Goal: Find specific page/section: Find specific page/section

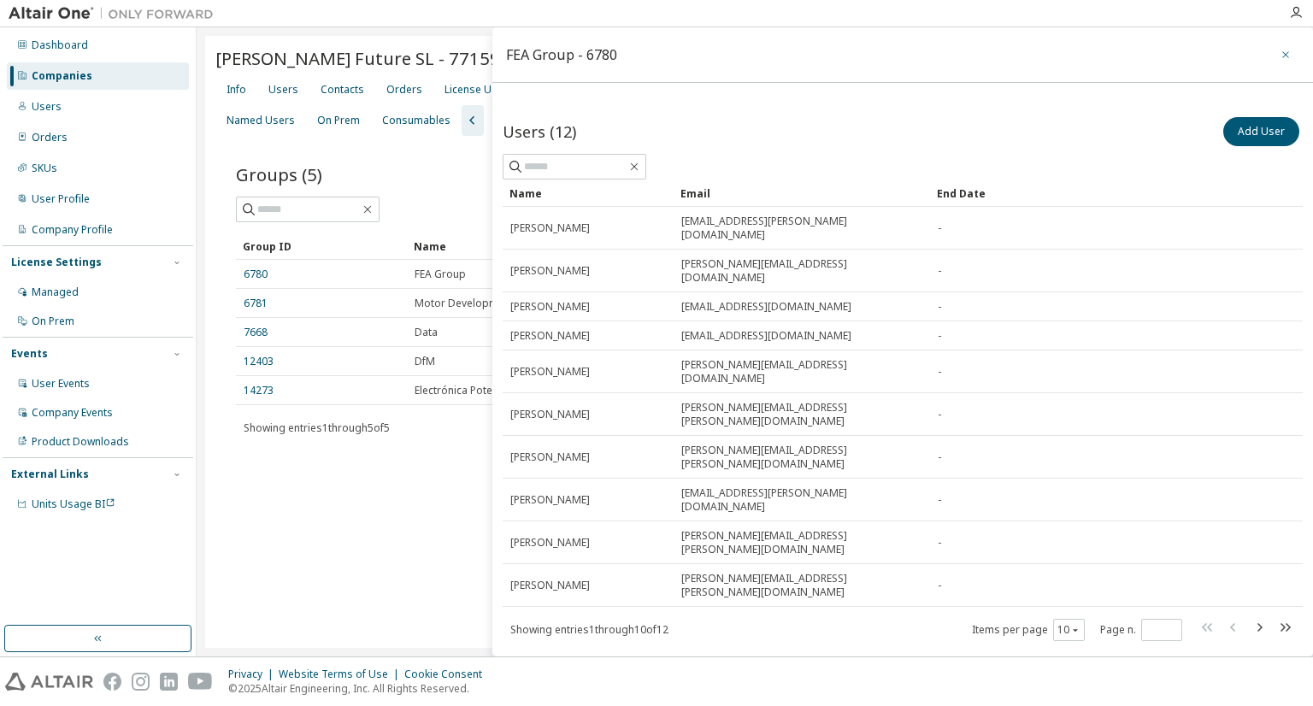
click at [1286, 51] on button "button" at bounding box center [1285, 54] width 27 height 27
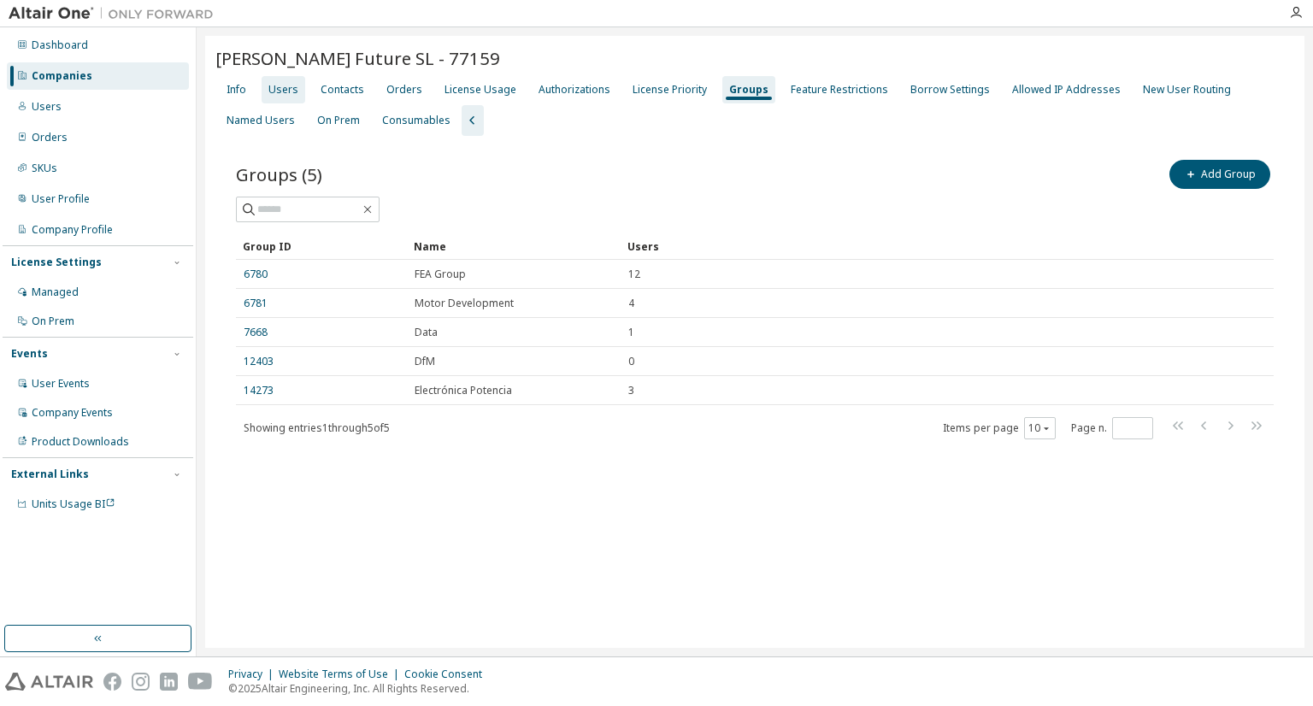
click at [291, 88] on div "Users" at bounding box center [283, 90] width 30 height 14
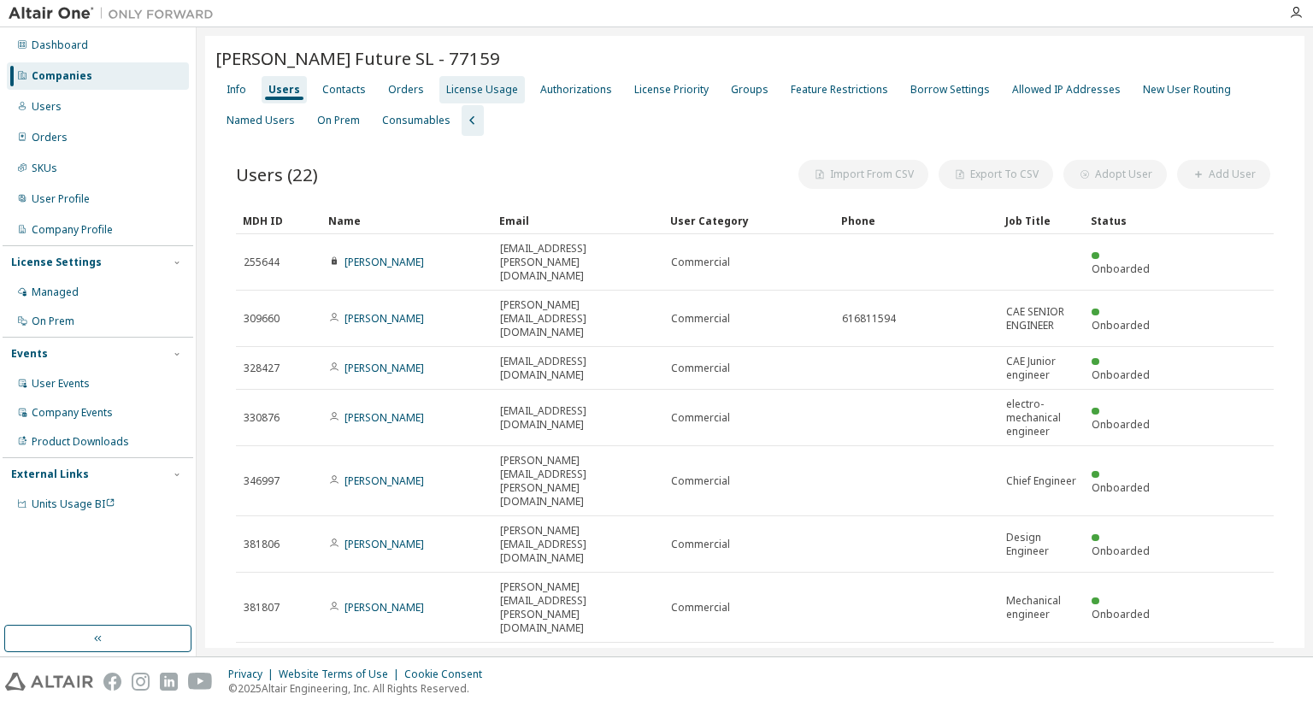
click at [456, 93] on div "License Usage" at bounding box center [482, 90] width 72 height 14
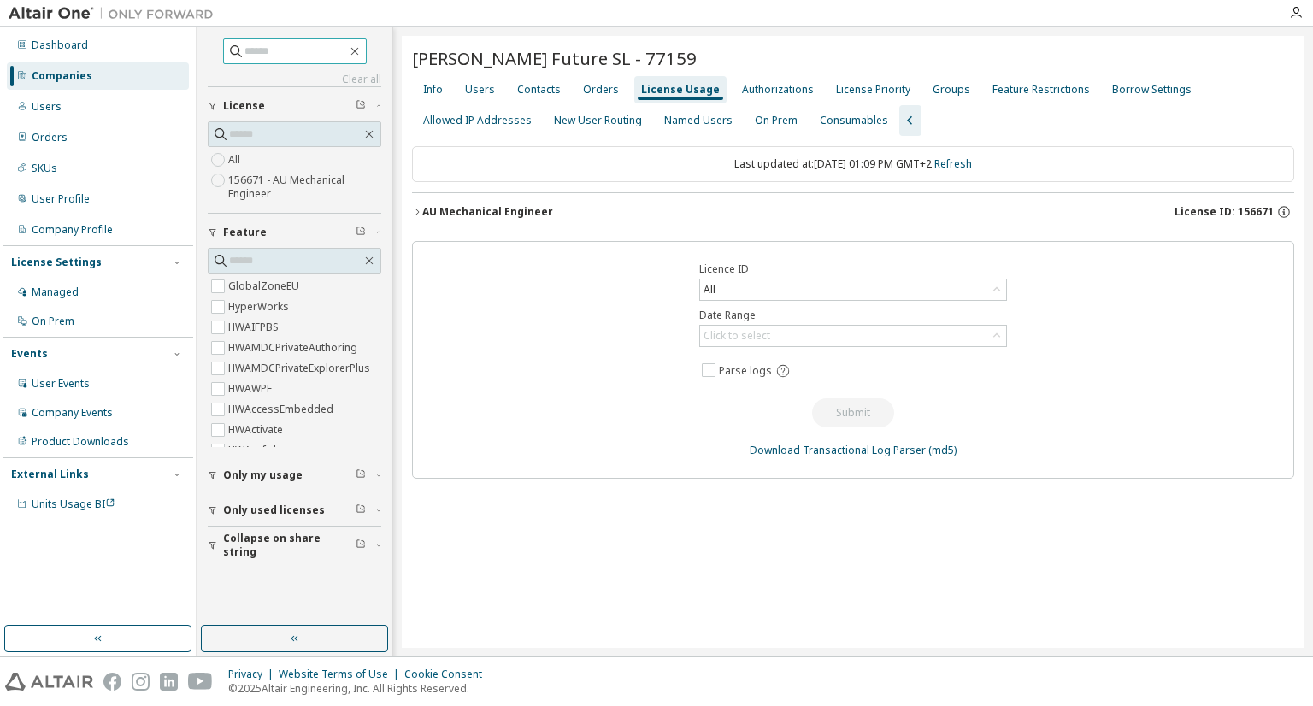
click at [239, 59] on span at bounding box center [295, 51] width 144 height 26
click at [321, 55] on input "text" at bounding box center [295, 51] width 103 height 17
type input "******"
click at [423, 83] on div "Info" at bounding box center [433, 90] width 20 height 14
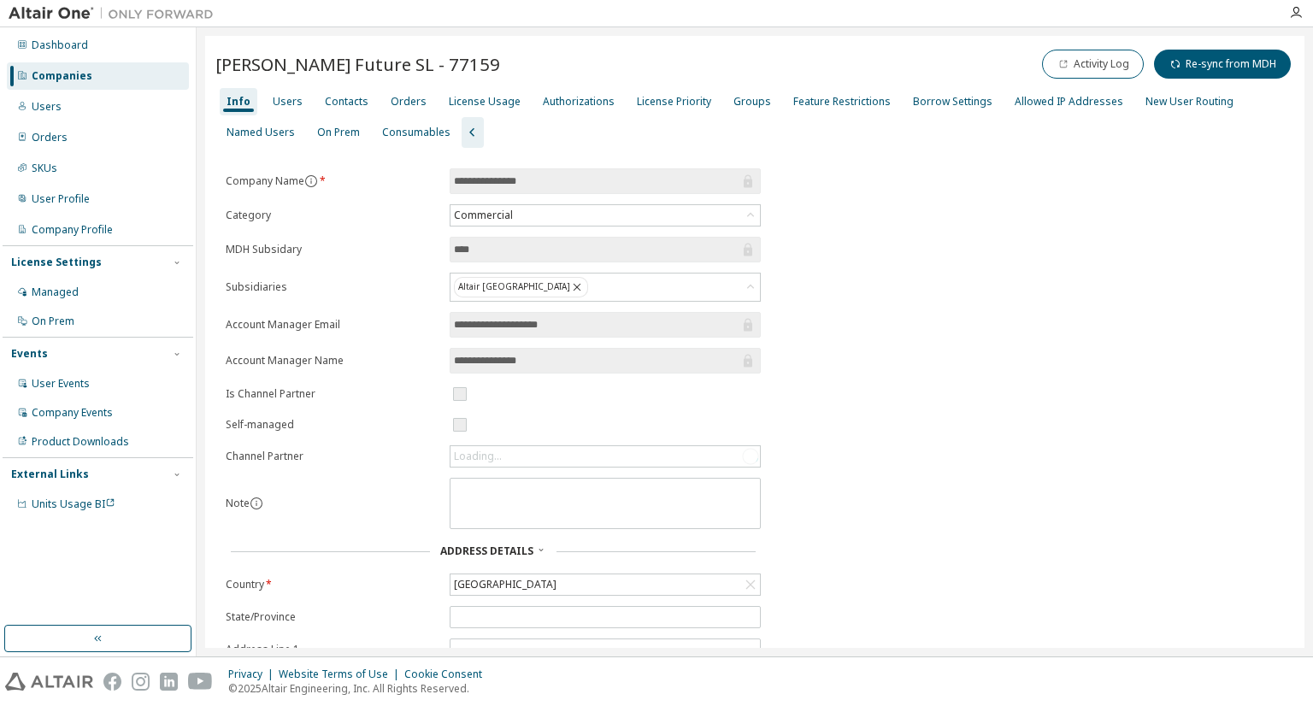
click at [154, 65] on div "Companies" at bounding box center [98, 75] width 182 height 27
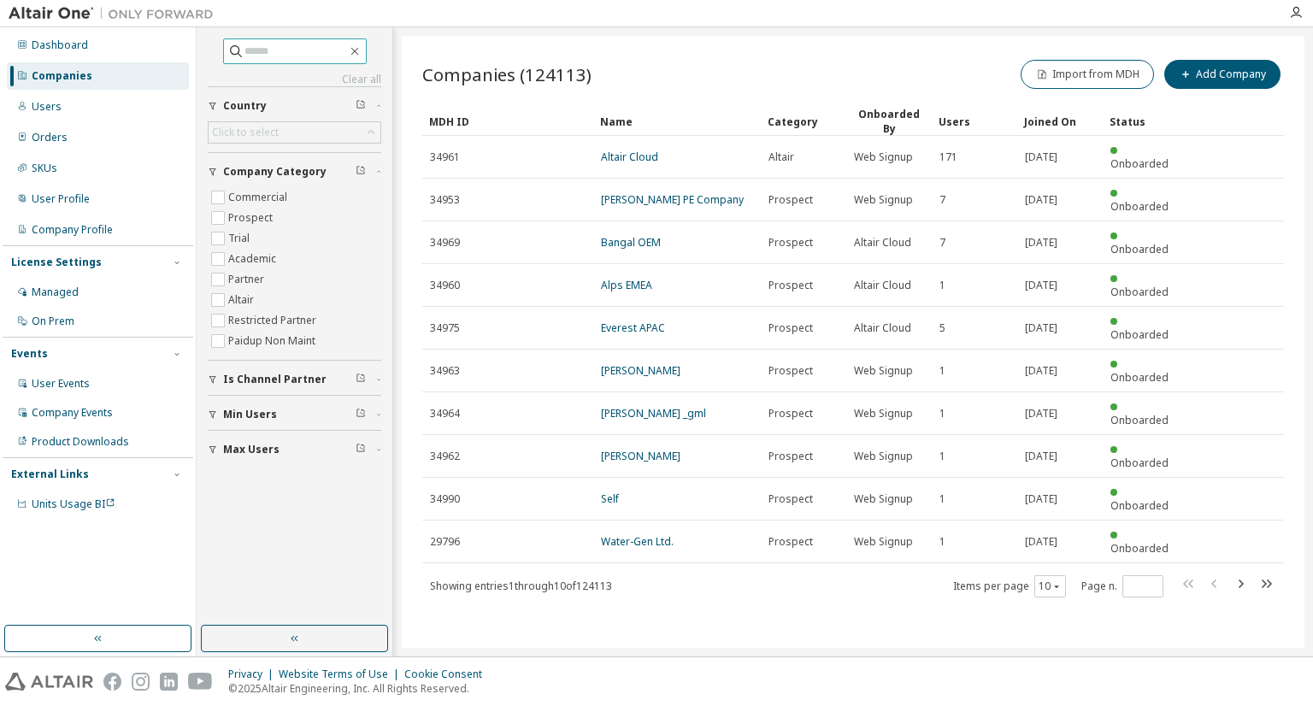
click at [260, 54] on input "text" at bounding box center [295, 51] width 103 height 17
type input "******"
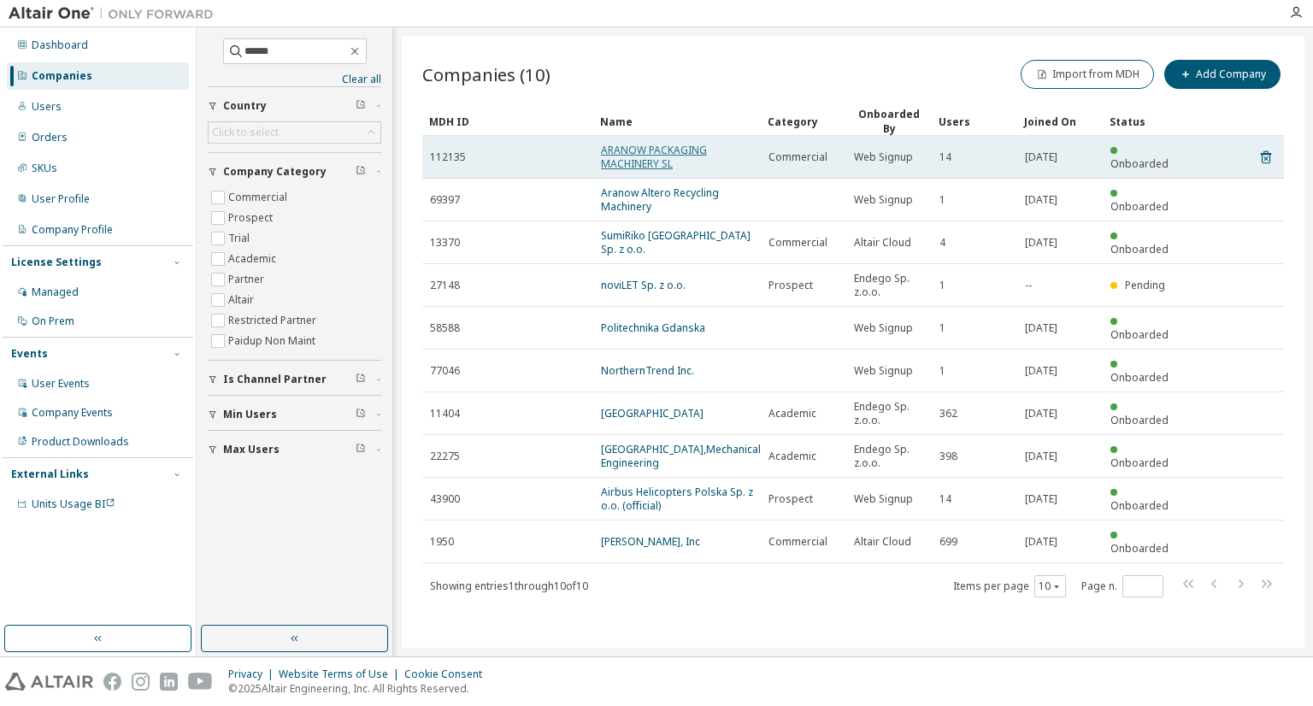
click at [641, 150] on link "ARANOW PACKAGING MACHINERY SL" at bounding box center [654, 157] width 106 height 28
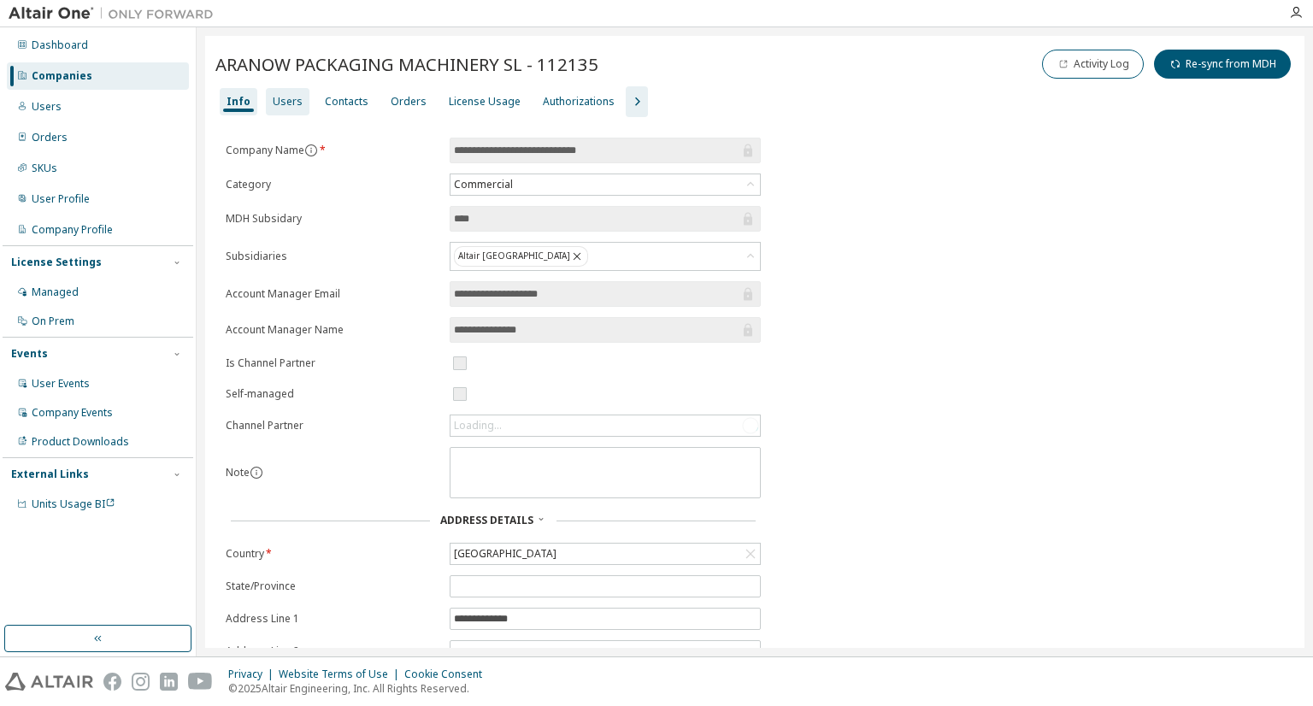
click at [268, 102] on div "Users" at bounding box center [288, 101] width 44 height 27
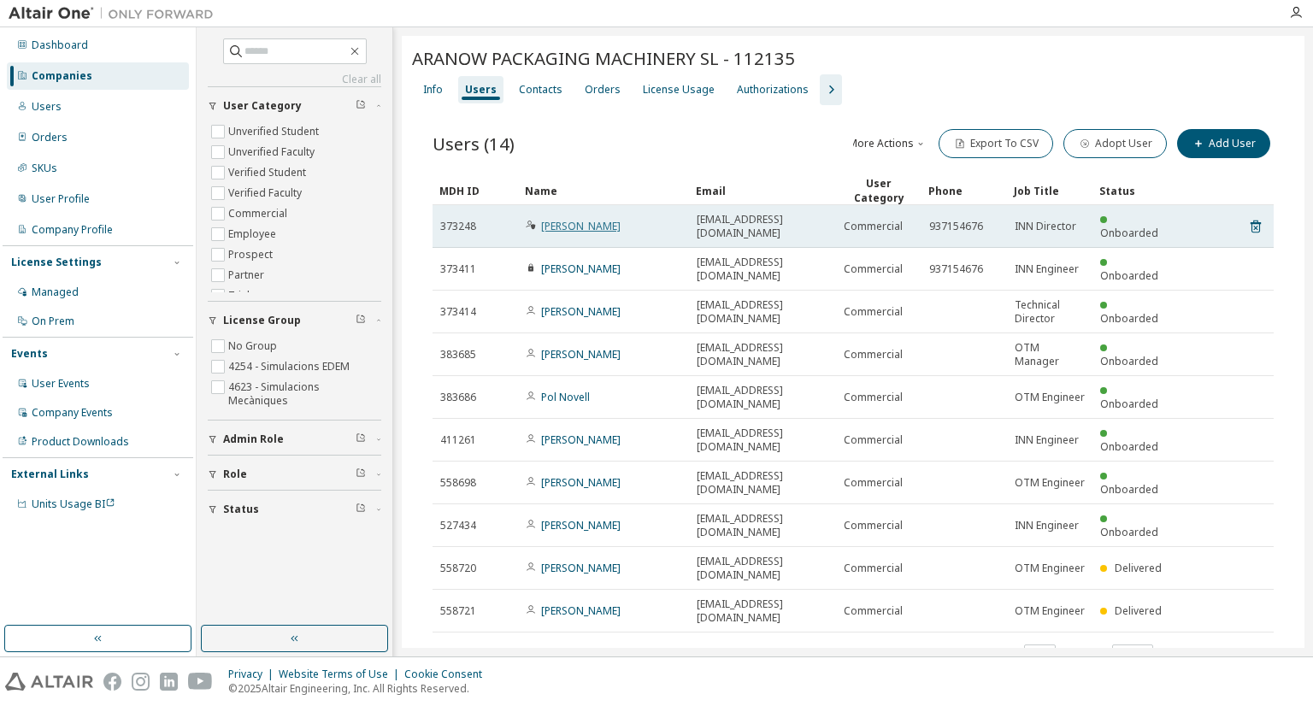
click at [562, 221] on link "[PERSON_NAME]" at bounding box center [580, 226] width 79 height 15
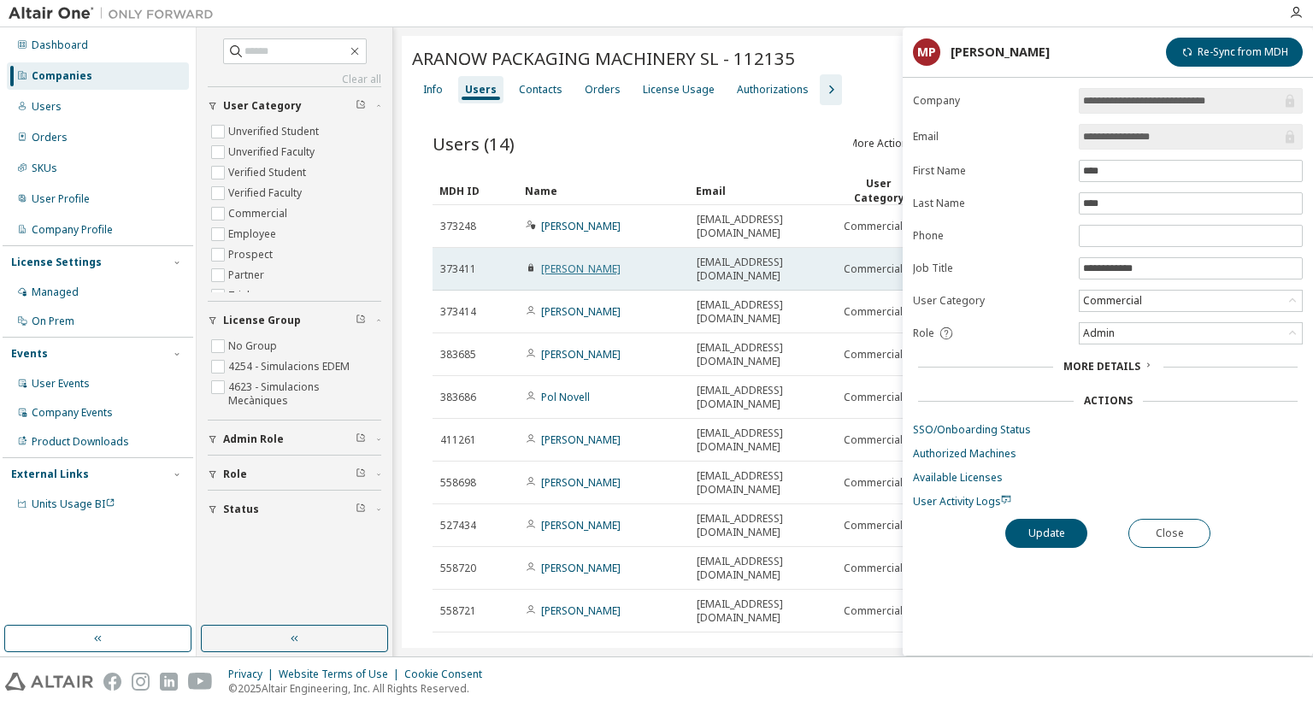
click at [592, 262] on link "[PERSON_NAME]" at bounding box center [580, 269] width 79 height 15
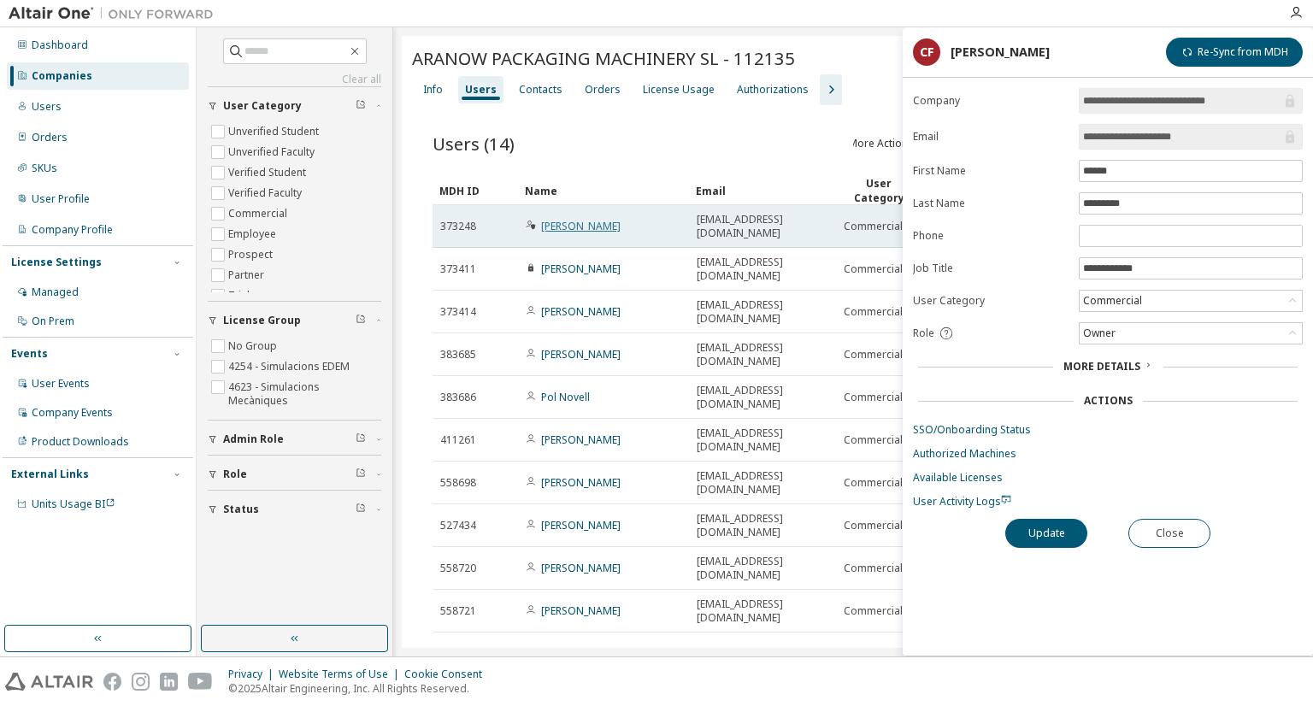
click at [581, 219] on link "[PERSON_NAME]" at bounding box center [580, 226] width 79 height 15
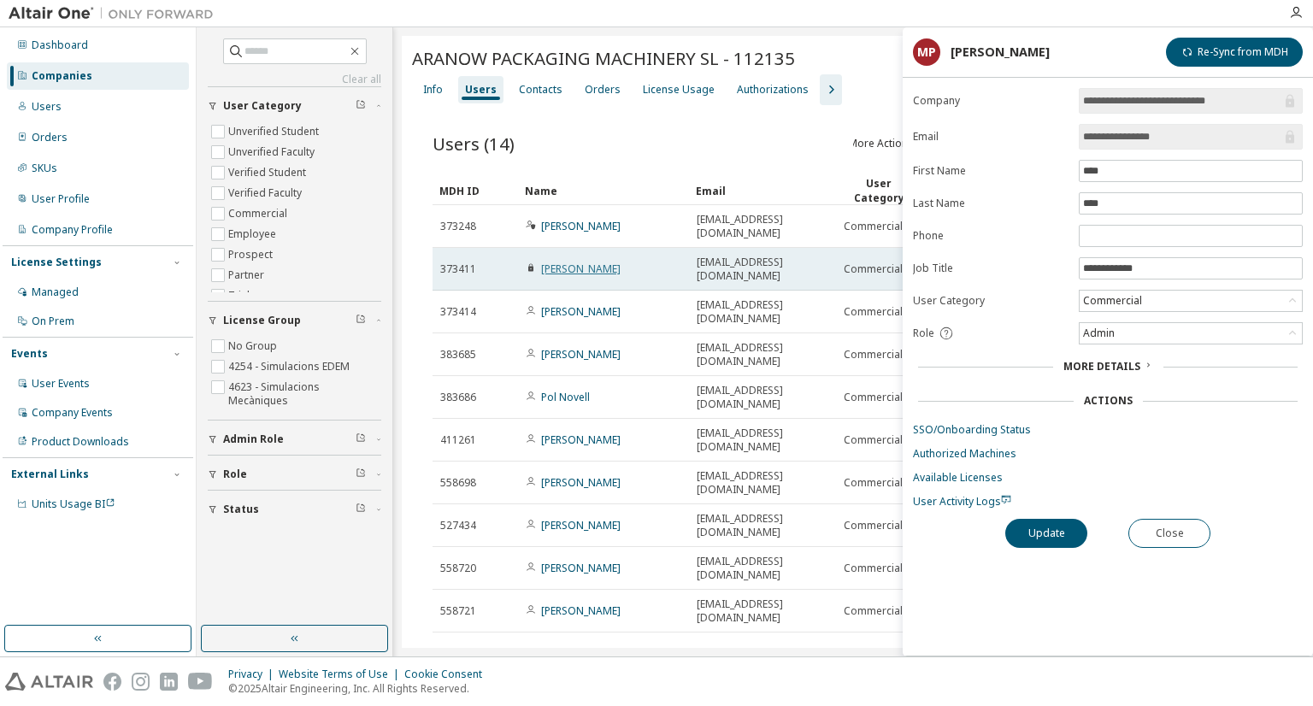
click at [602, 262] on link "[PERSON_NAME]" at bounding box center [580, 269] width 79 height 15
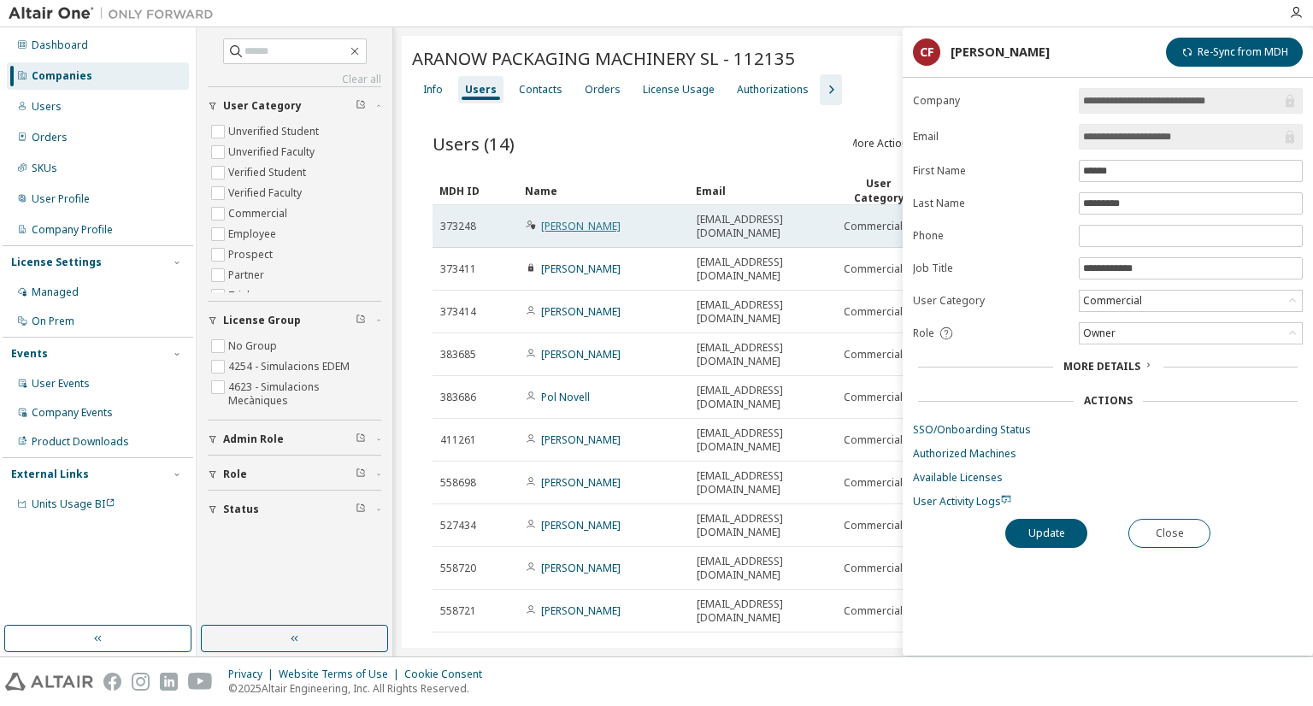
click at [577, 220] on link "[PERSON_NAME]" at bounding box center [580, 226] width 79 height 15
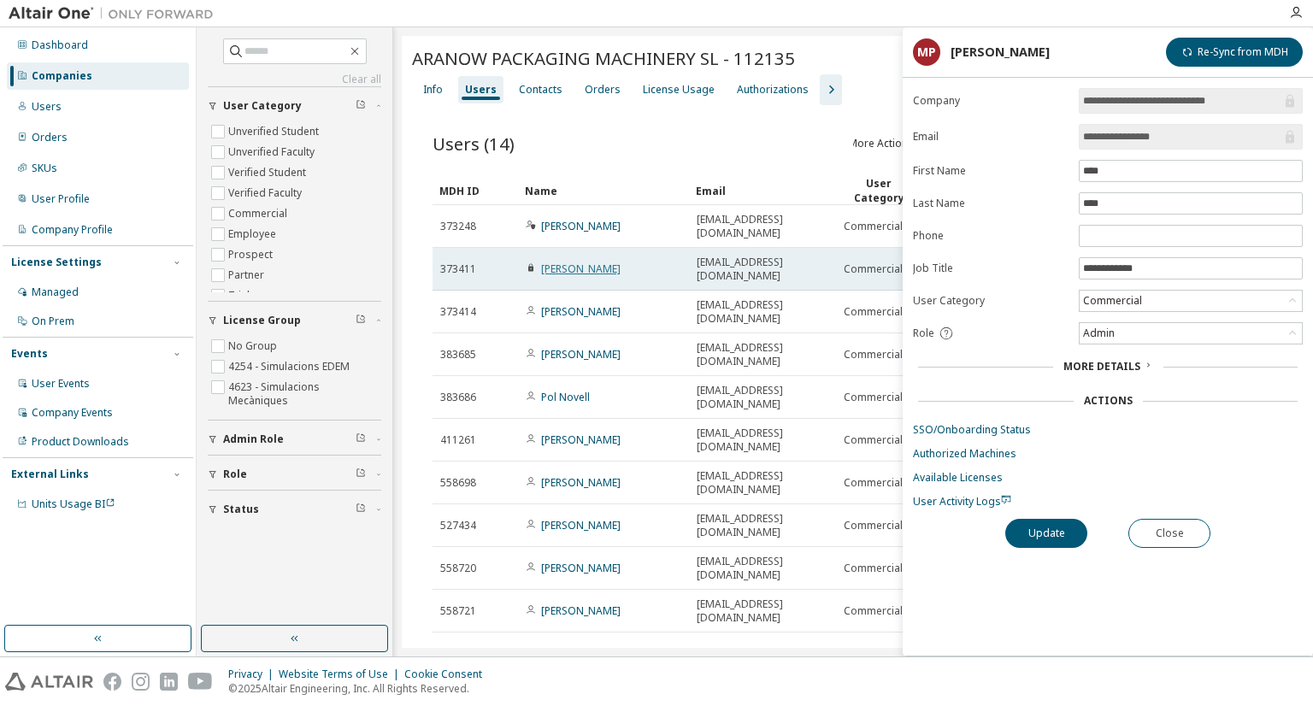
click at [592, 262] on link "[PERSON_NAME]" at bounding box center [580, 269] width 79 height 15
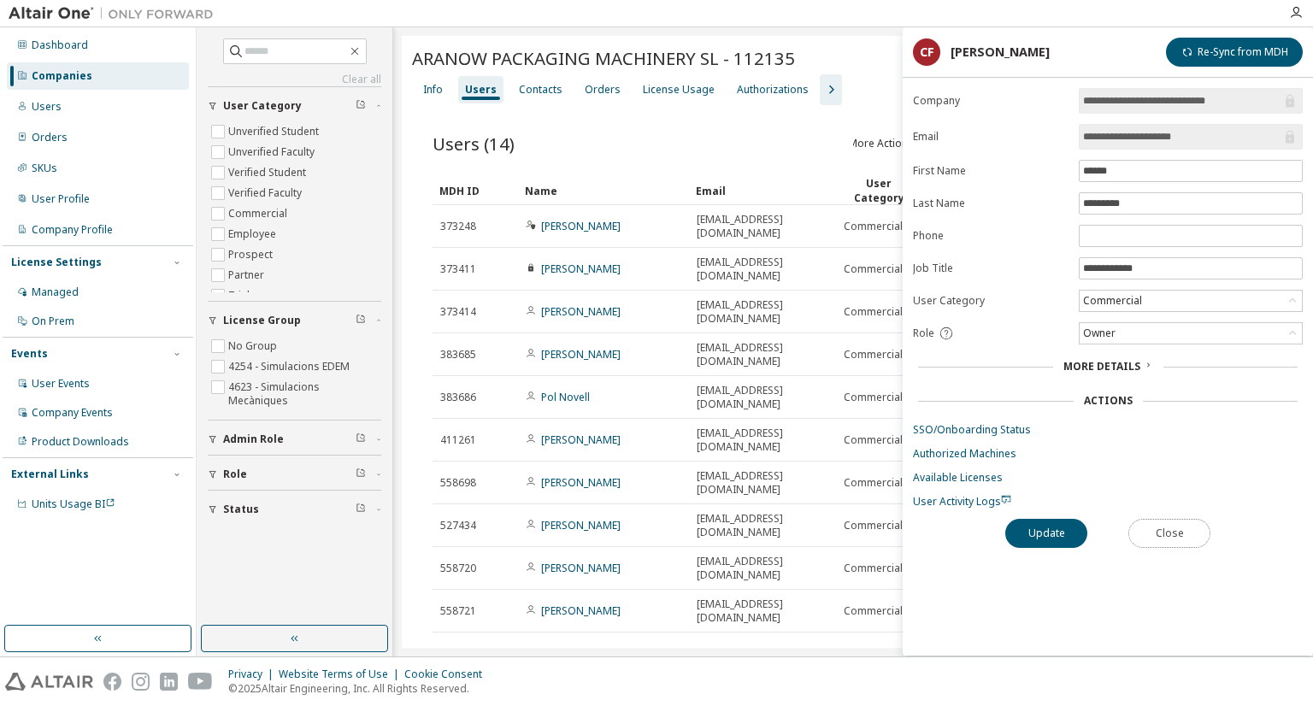
click at [1176, 539] on button "Close" at bounding box center [1169, 533] width 82 height 29
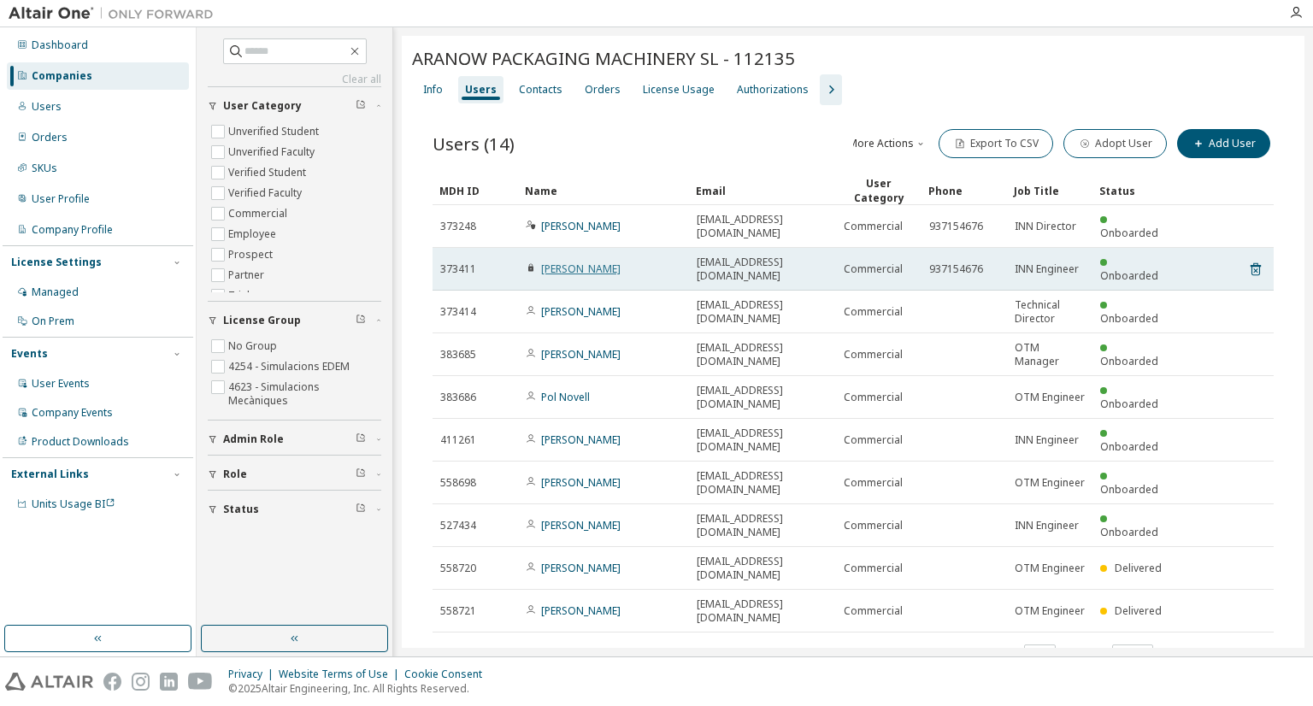
click at [598, 262] on link "[PERSON_NAME]" at bounding box center [580, 269] width 79 height 15
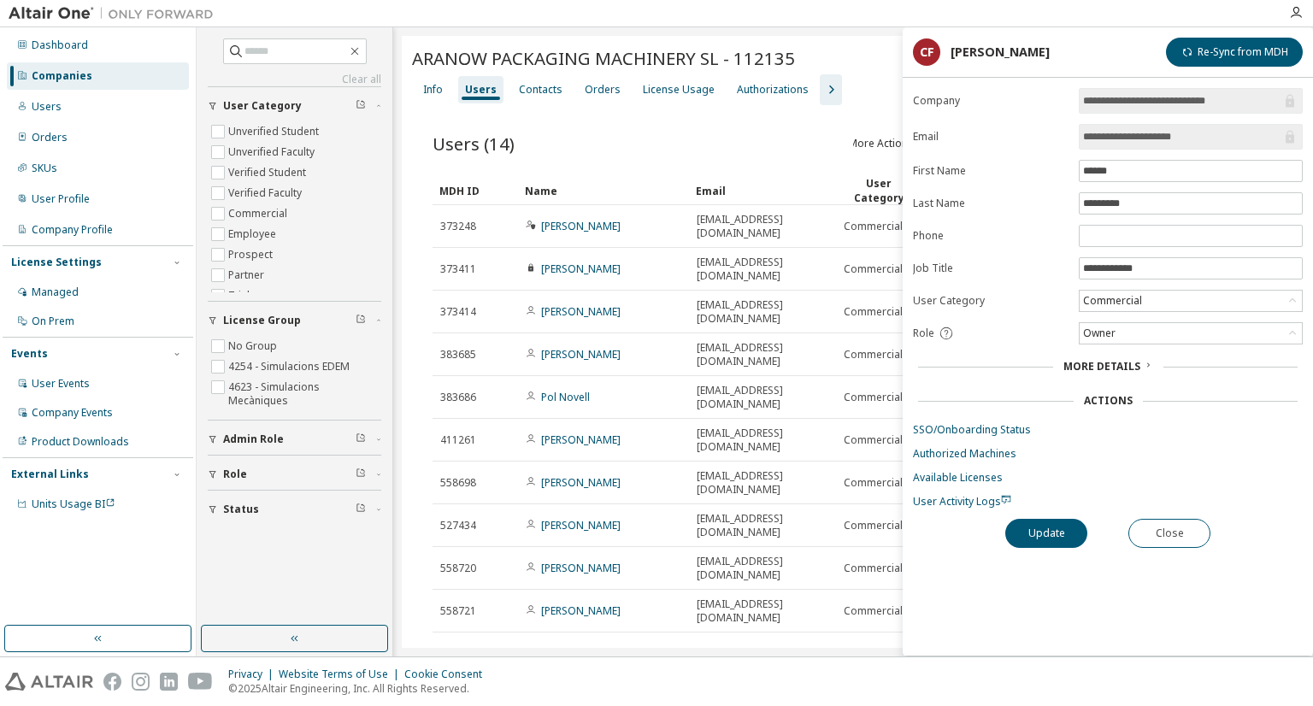
click at [1190, 514] on div "**********" at bounding box center [1107, 371] width 410 height 567
click at [1196, 540] on button "Close" at bounding box center [1169, 533] width 82 height 29
